Goal: Task Accomplishment & Management: Use online tool/utility

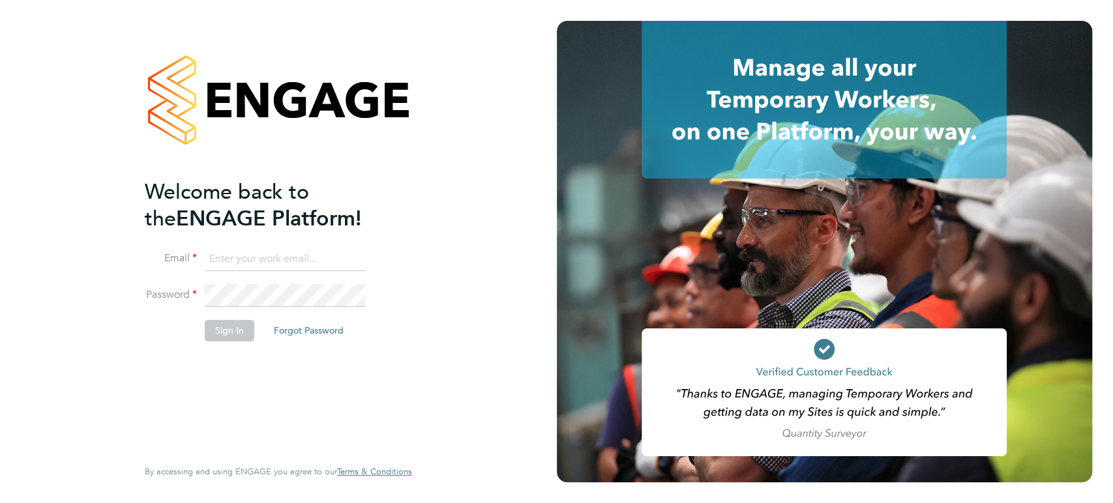
type input "[PERSON_NAME][EMAIL_ADDRESS][PERSON_NAME][DOMAIN_NAME]"
click at [234, 328] on button "Sign In" at bounding box center [230, 330] width 50 height 21
click at [234, 328] on div "Sorry, we are having problems connecting to our services." at bounding box center [278, 251] width 557 height 503
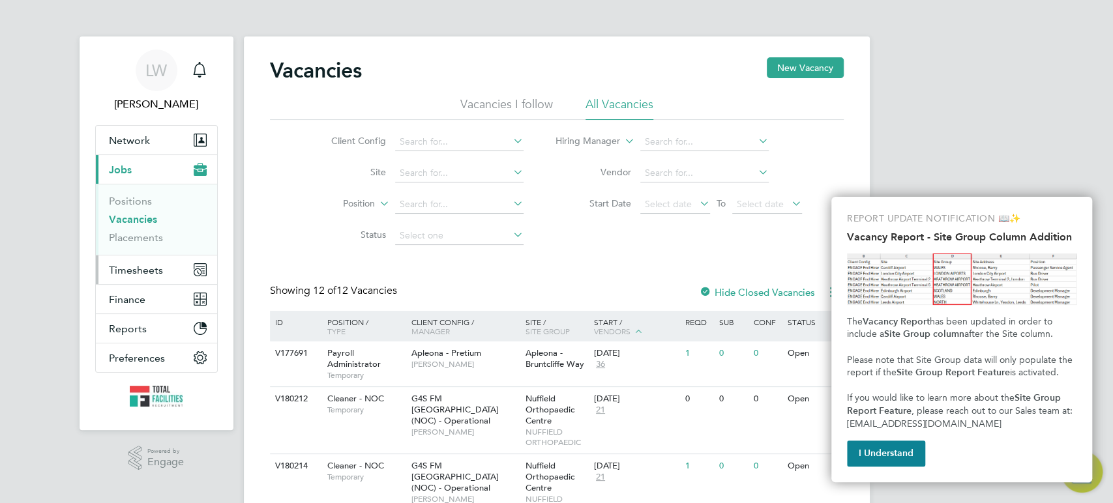
click at [129, 269] on span "Timesheets" at bounding box center [136, 270] width 54 height 12
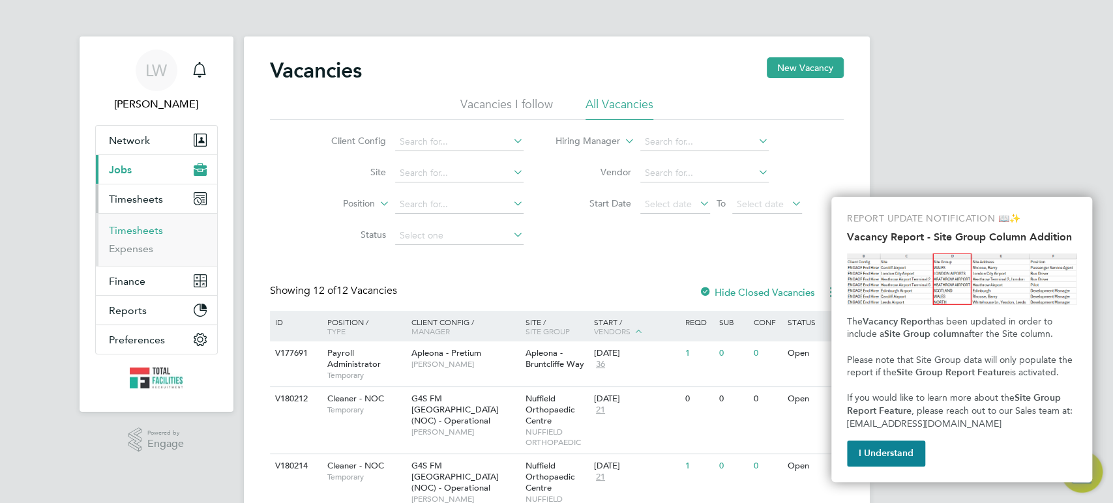
click at [147, 233] on link "Timesheets" at bounding box center [136, 230] width 54 height 12
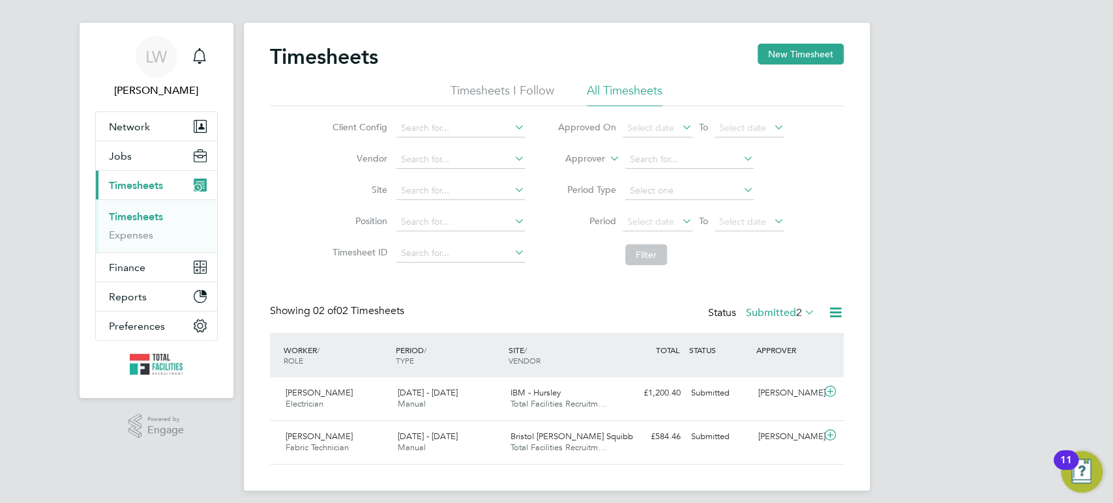
scroll to position [21, 0]
